Goal: Task Accomplishment & Management: Manage account settings

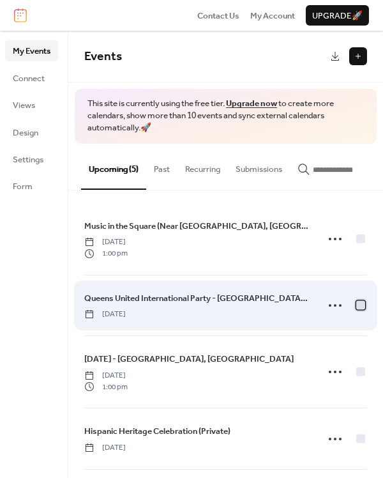
click at [356, 310] on div at bounding box center [360, 305] width 9 height 9
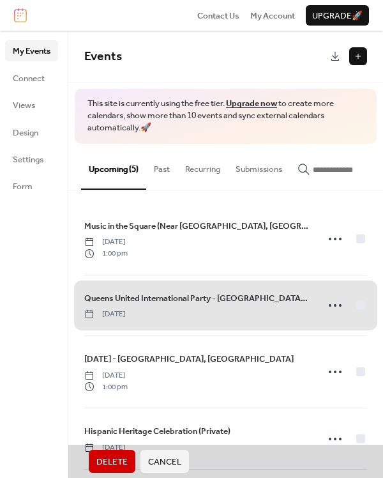
click at [105, 462] on span "Delete" at bounding box center [111, 461] width 31 height 13
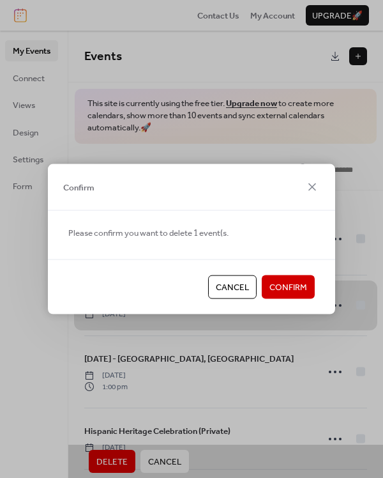
click at [286, 291] on span "Confirm" at bounding box center [288, 287] width 38 height 13
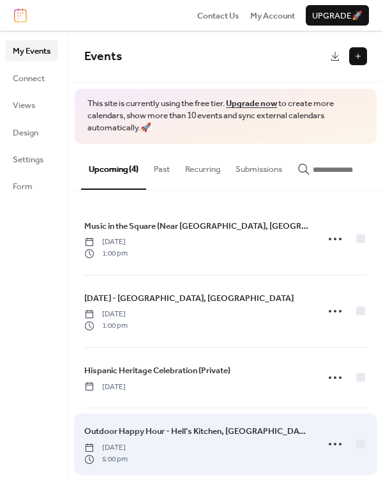
scroll to position [19, 0]
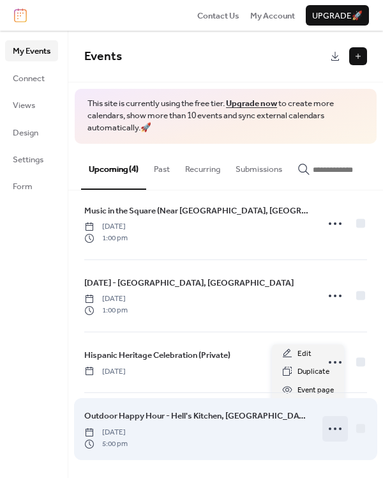
click at [329, 430] on icon at bounding box center [335, 428] width 20 height 20
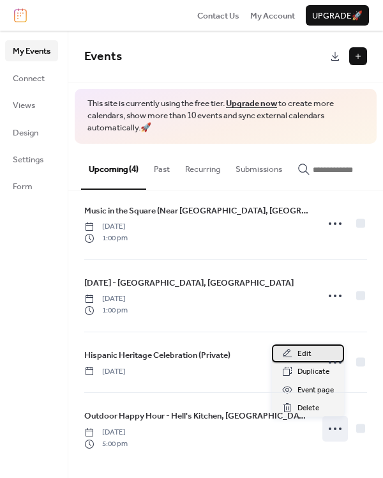
click at [315, 355] on div "Edit" at bounding box center [308, 353] width 72 height 18
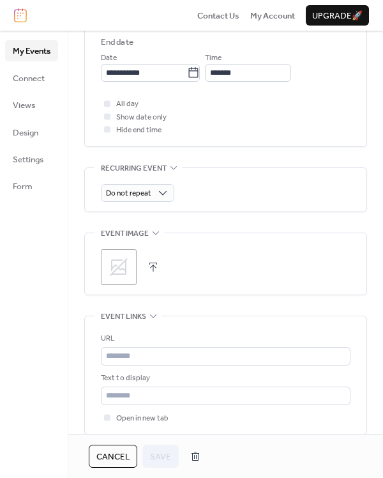
scroll to position [479, 0]
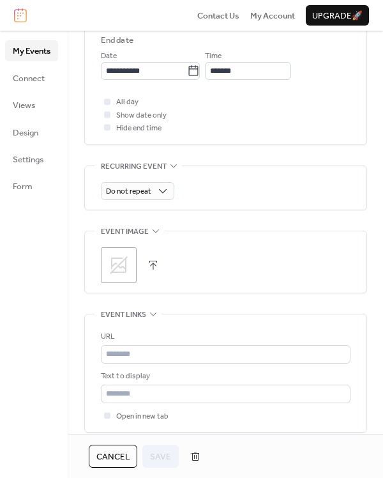
click at [126, 263] on icon at bounding box center [119, 265] width 18 height 18
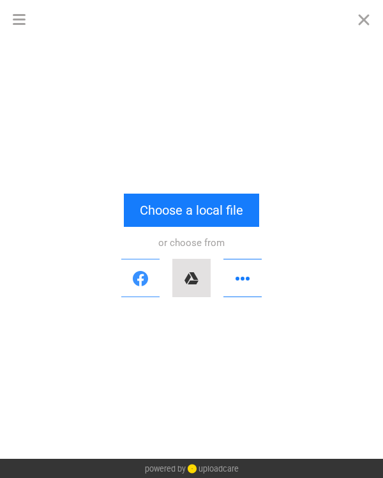
scroll to position [0, 0]
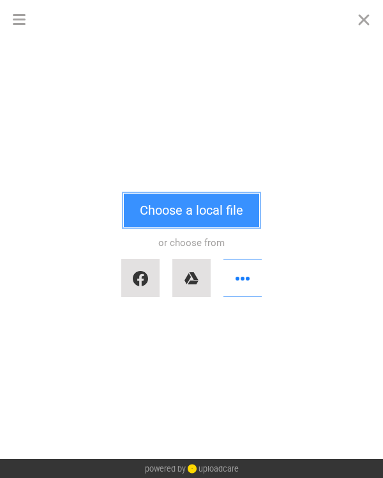
click at [176, 214] on button "Choose a local file" at bounding box center [191, 209] width 135 height 33
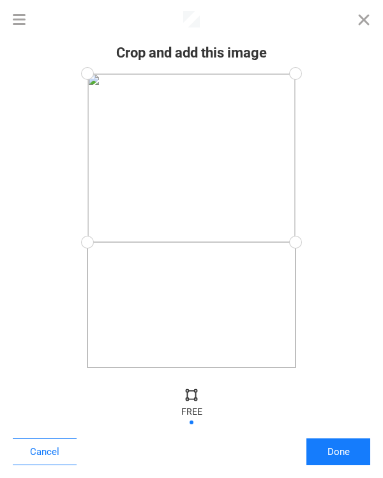
drag, startPoint x: 294, startPoint y: 369, endPoint x: 331, endPoint y: 242, distance: 132.5
click at [331, 242] on div at bounding box center [192, 220] width 358 height 294
drag, startPoint x: 297, startPoint y: 76, endPoint x: 301, endPoint y: 86, distance: 11.2
click at [301, 86] on div at bounding box center [296, 86] width 29 height 29
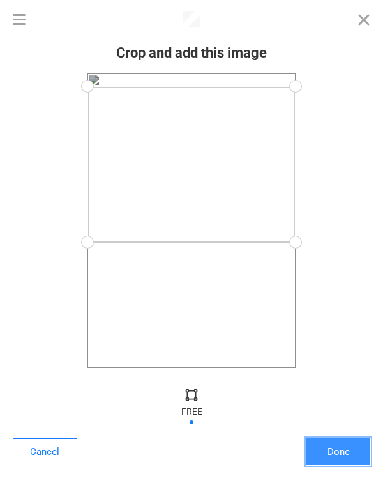
click at [333, 450] on button "Done" at bounding box center [338, 451] width 64 height 27
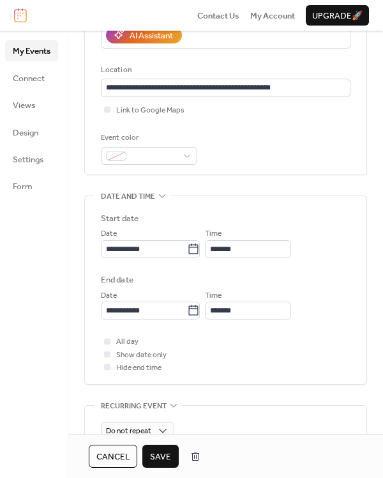
scroll to position [399, 0]
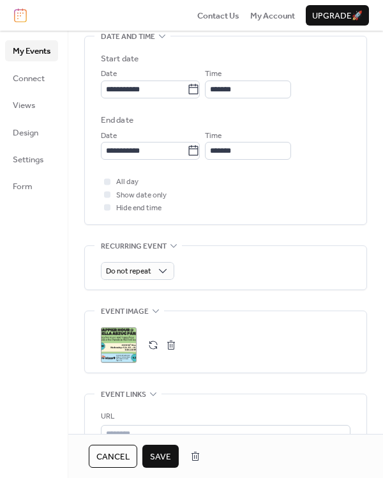
click at [169, 454] on span "Save" at bounding box center [160, 456] width 21 height 13
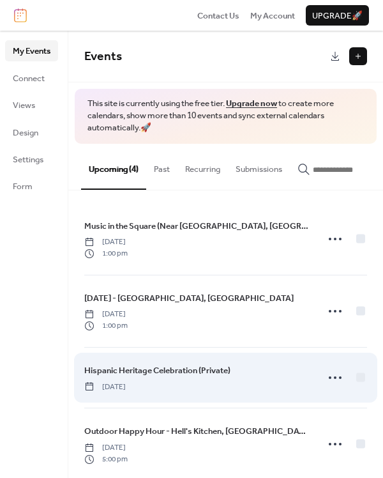
scroll to position [19, 0]
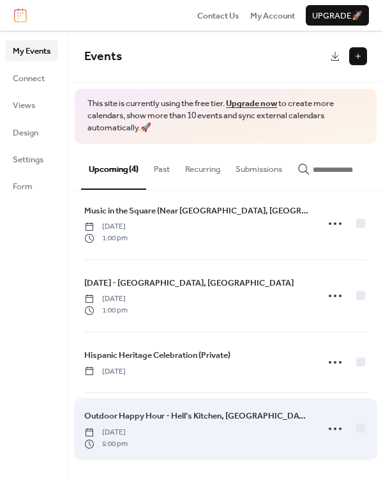
click at [226, 416] on span "Outdoor Happy Hour - Hell's Kitchen, [GEOGRAPHIC_DATA]" at bounding box center [196, 415] width 225 height 13
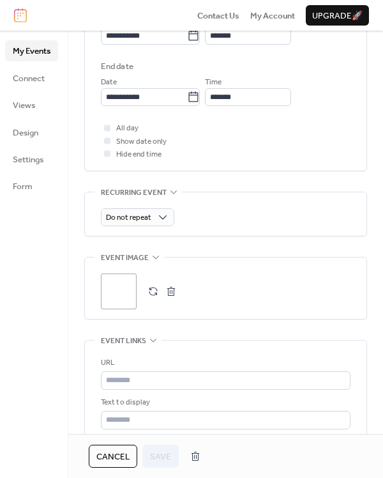
scroll to position [479, 0]
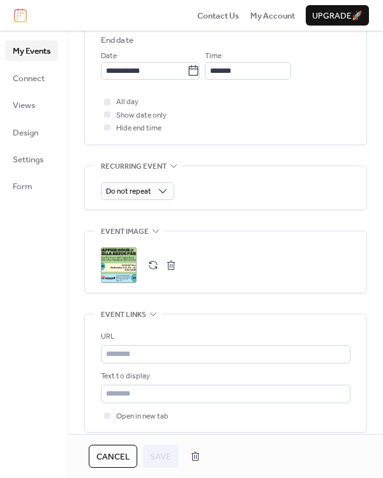
click at [155, 268] on button "button" at bounding box center [153, 265] width 18 height 18
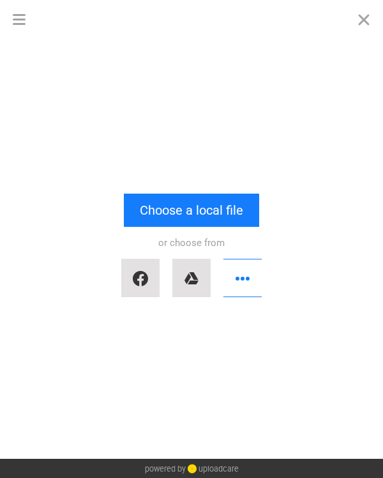
scroll to position [0, 0]
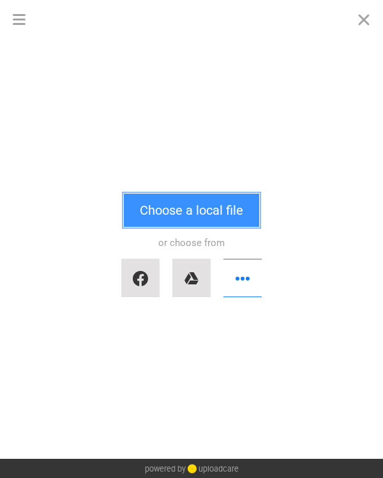
click at [160, 220] on button "Choose a local file" at bounding box center [191, 209] width 135 height 33
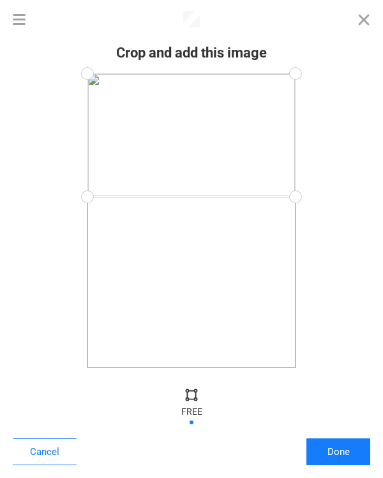
drag, startPoint x: 294, startPoint y: 367, endPoint x: 314, endPoint y: 197, distance: 171.6
click at [314, 197] on div at bounding box center [192, 220] width 358 height 294
drag, startPoint x: 299, startPoint y: 72, endPoint x: 305, endPoint y: 84, distance: 14.0
click at [305, 84] on div at bounding box center [296, 84] width 29 height 29
click at [335, 451] on button "Done" at bounding box center [338, 451] width 64 height 27
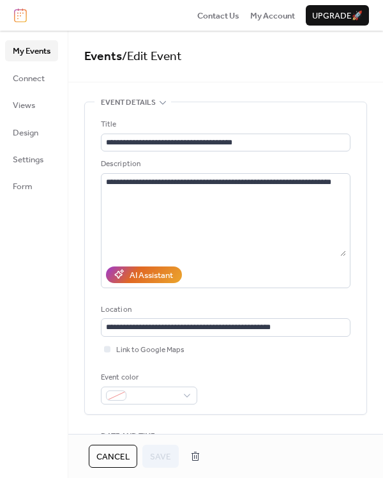
scroll to position [511, 0]
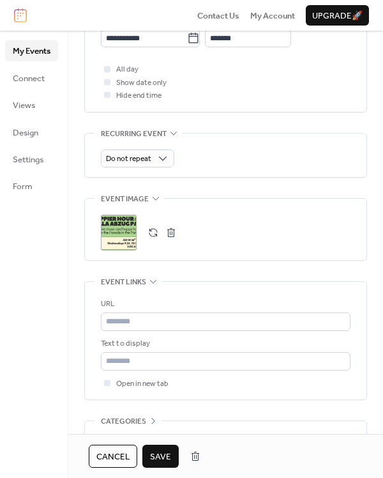
click at [167, 451] on span "Save" at bounding box center [160, 456] width 21 height 13
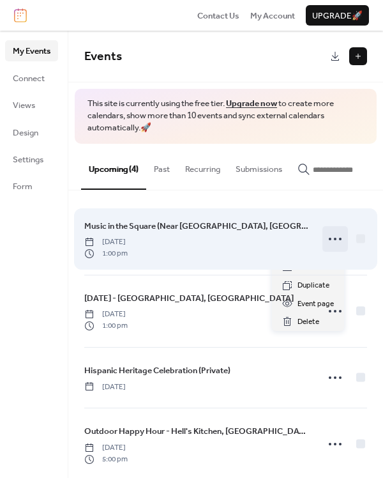
click at [333, 241] on icon at bounding box center [335, 239] width 20 height 20
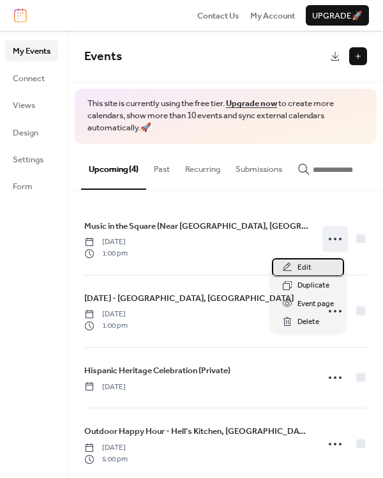
click at [297, 268] on div "Edit" at bounding box center [308, 267] width 72 height 18
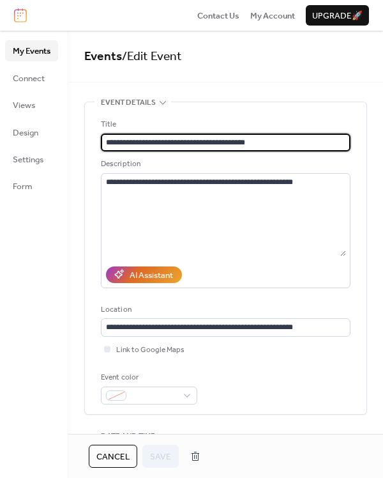
scroll to position [399, 0]
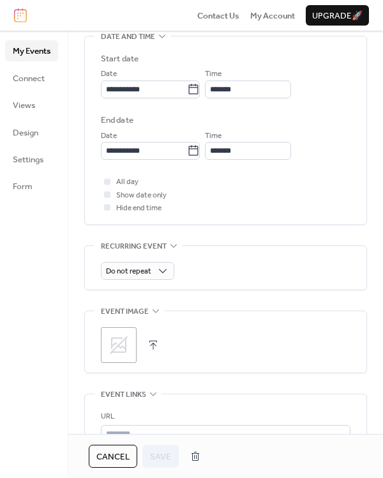
click at [110, 347] on icon at bounding box center [119, 345] width 20 height 20
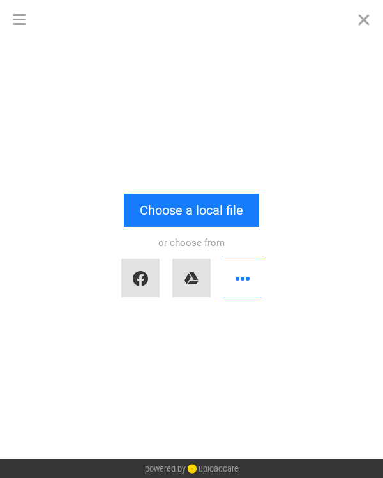
scroll to position [0, 0]
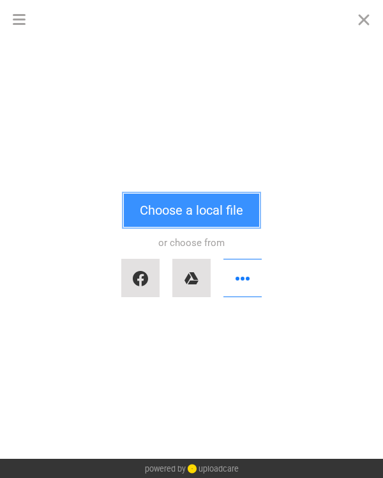
click at [173, 215] on button "Choose a local file" at bounding box center [191, 209] width 135 height 33
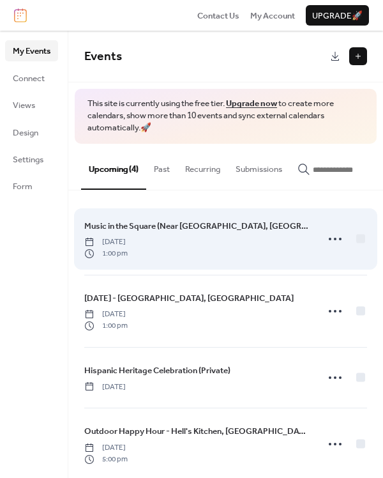
click at [230, 239] on div "Music in the Square ([GEOGRAPHIC_DATA], [GEOGRAPHIC_DATA]) [DATE] 1:00 pm" at bounding box center [196, 239] width 225 height 40
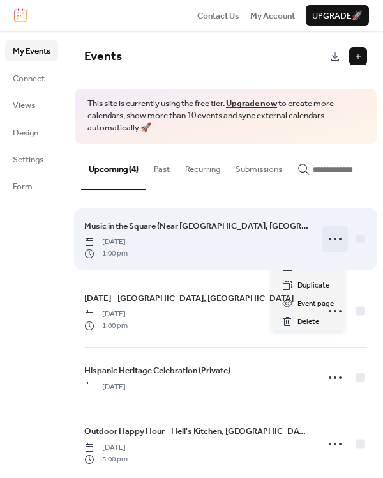
click at [330, 248] on icon at bounding box center [335, 239] width 20 height 20
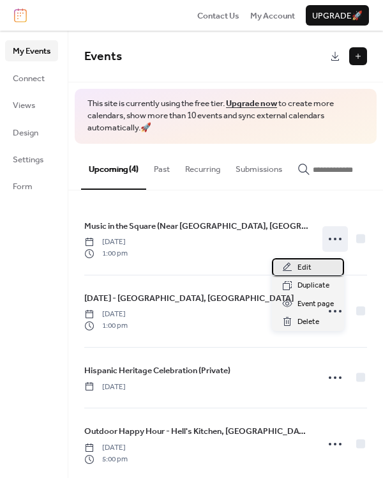
click at [296, 268] on div "Edit" at bounding box center [308, 267] width 72 height 18
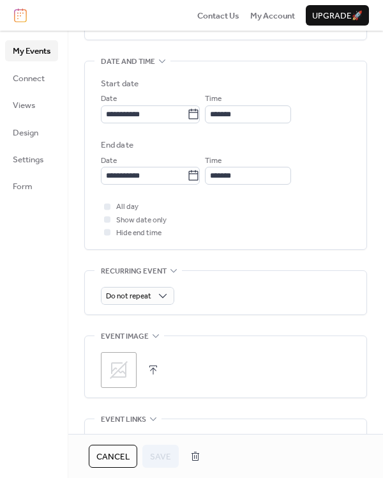
scroll to position [479, 0]
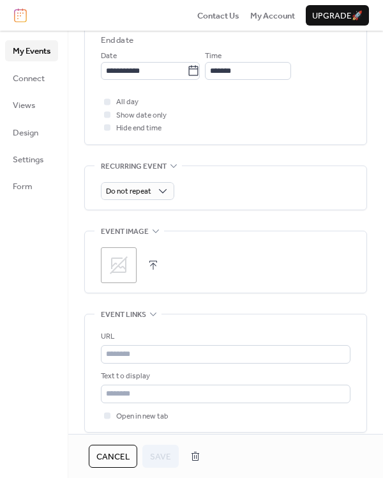
click at [123, 261] on icon at bounding box center [119, 265] width 18 height 18
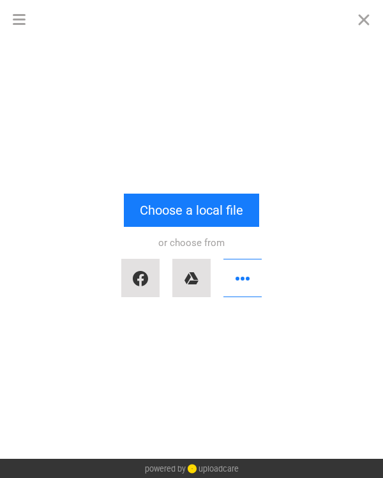
scroll to position [0, 0]
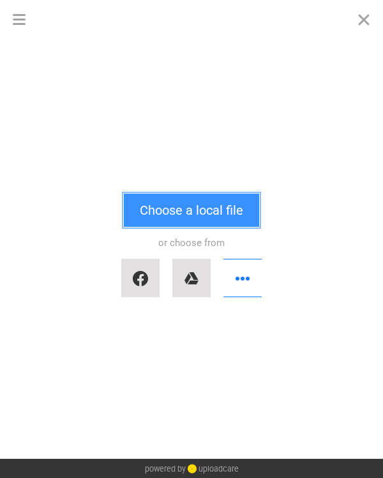
click at [163, 204] on button "Choose a local file" at bounding box center [191, 209] width 135 height 33
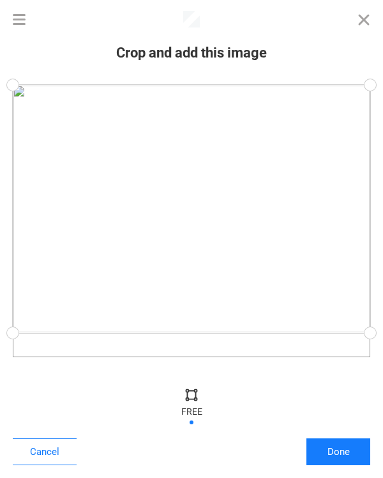
drag, startPoint x: 370, startPoint y: 356, endPoint x: 380, endPoint y: 332, distance: 26.1
click at [380, 332] on div at bounding box center [370, 332] width 29 height 29
click at [342, 452] on button "Done" at bounding box center [338, 451] width 64 height 27
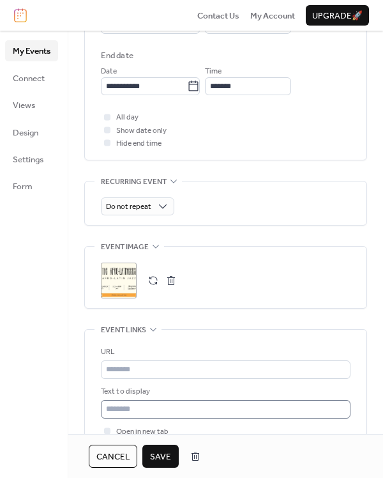
scroll to position [479, 0]
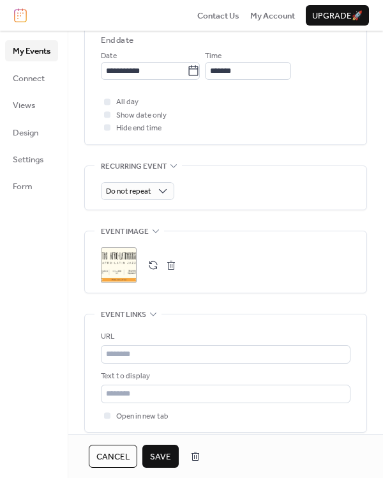
click at [160, 457] on span "Save" at bounding box center [160, 456] width 21 height 13
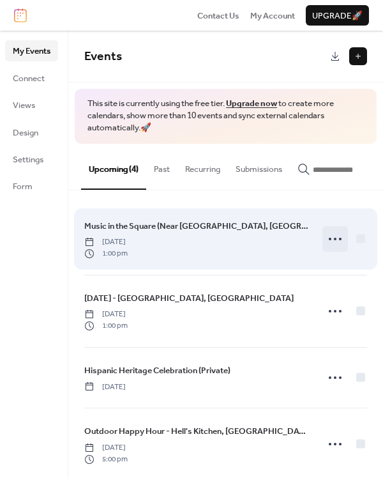
click at [330, 240] on icon at bounding box center [335, 239] width 20 height 20
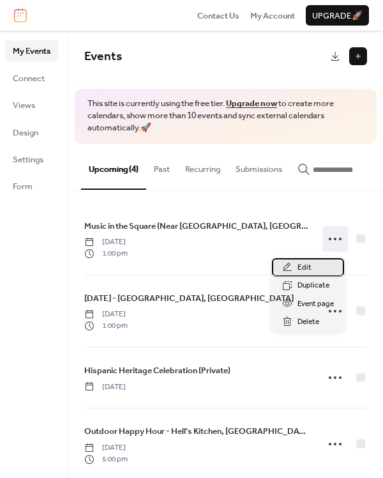
click at [308, 264] on span "Edit" at bounding box center [305, 267] width 14 height 13
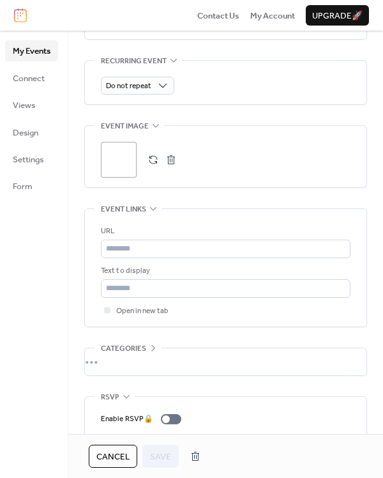
scroll to position [628, 0]
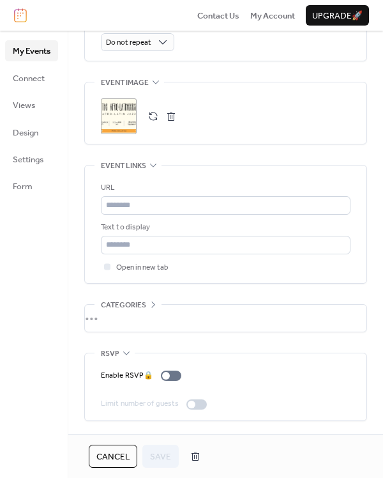
click at [126, 113] on div ";" at bounding box center [119, 116] width 36 height 36
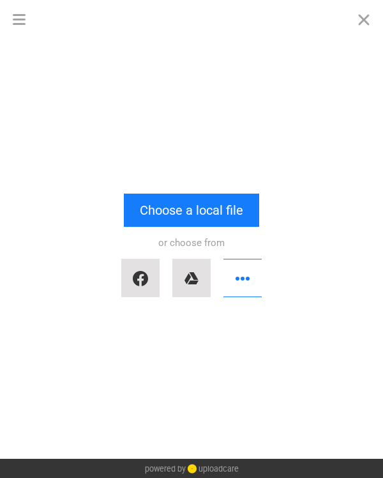
scroll to position [0, 0]
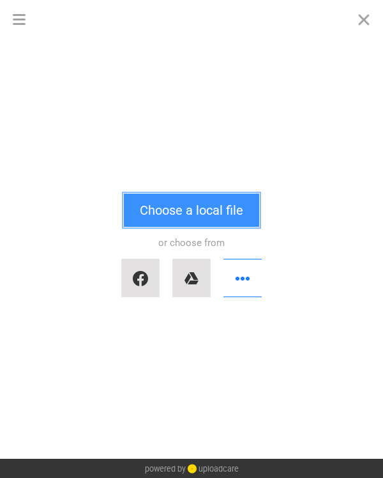
click at [181, 213] on button "Choose a local file" at bounding box center [191, 209] width 135 height 33
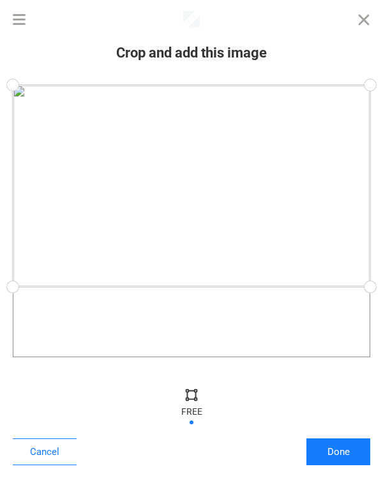
drag, startPoint x: 374, startPoint y: 357, endPoint x: 379, endPoint y: 286, distance: 71.1
click at [379, 286] on div at bounding box center [370, 286] width 29 height 29
click at [347, 451] on button "Done" at bounding box center [338, 451] width 64 height 27
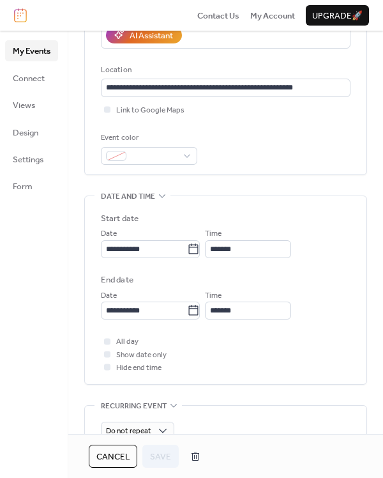
scroll to position [559, 0]
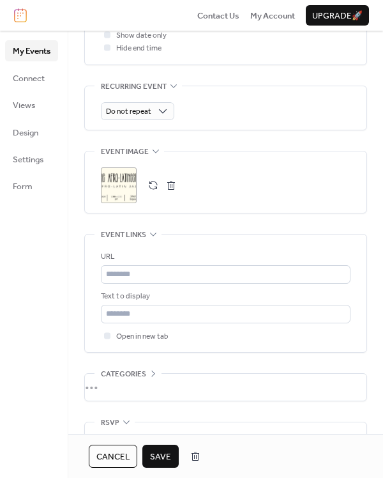
click at [164, 454] on span "Save" at bounding box center [160, 456] width 21 height 13
